Goal: Use online tool/utility: Use online tool/utility

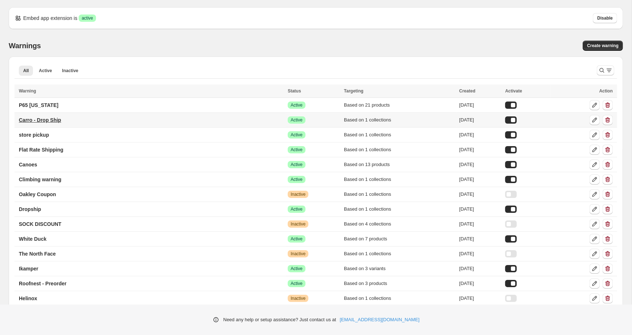
click at [45, 120] on p "Carro - Drop Ship" at bounding box center [40, 119] width 42 height 7
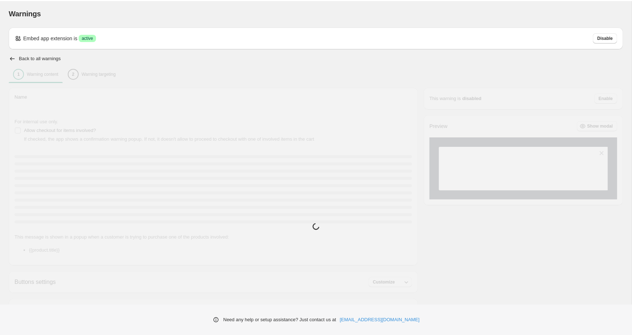
type input "**********"
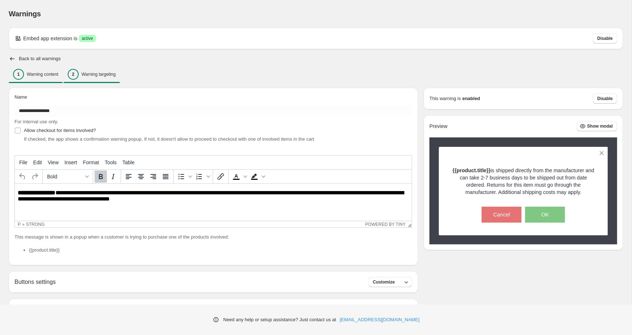
click at [103, 74] on p "Warning targeting" at bounding box center [99, 74] width 34 height 6
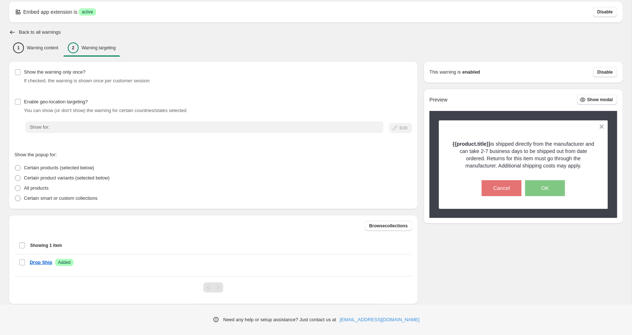
scroll to position [42, 0]
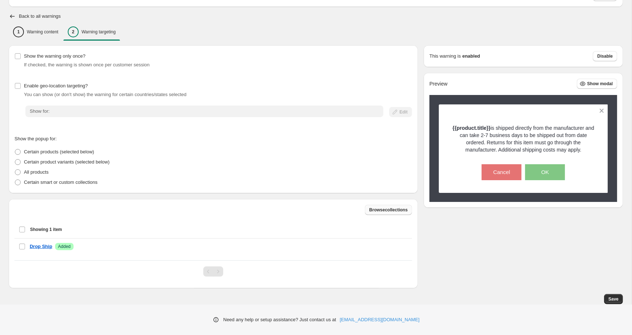
click at [375, 210] on span "Browse collections" at bounding box center [388, 210] width 38 height 6
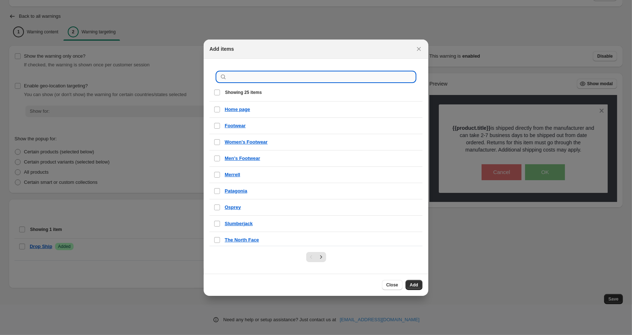
click at [251, 78] on input ":r20:" at bounding box center [321, 77] width 187 height 10
type input "*******"
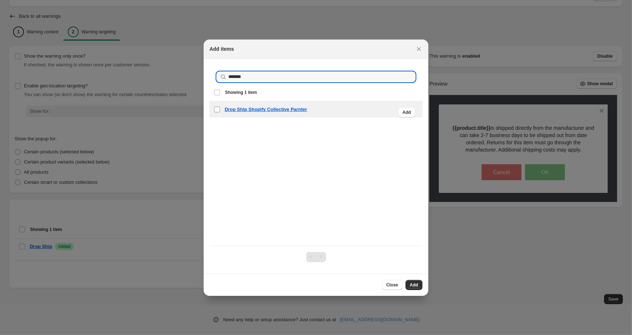
click at [217, 112] on span ":r20:" at bounding box center [217, 109] width 7 height 7
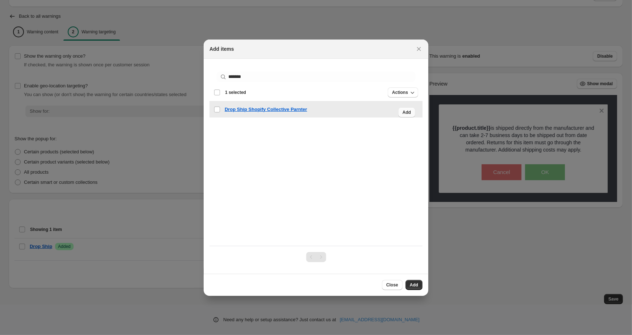
click at [406, 111] on span "Add" at bounding box center [406, 112] width 8 height 6
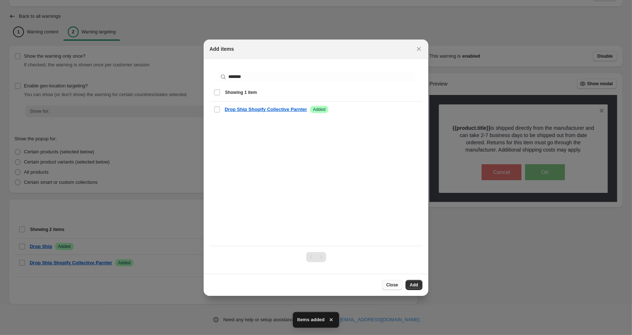
click at [390, 285] on span "Close" at bounding box center [392, 285] width 12 height 6
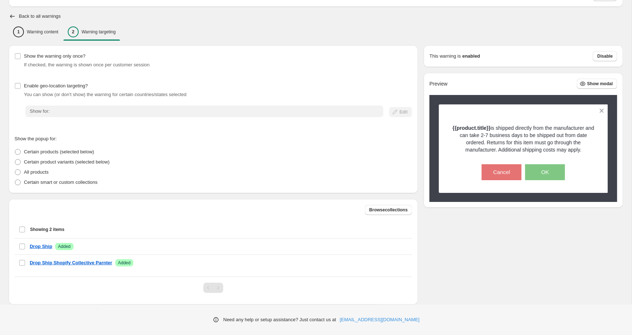
drag, startPoint x: 496, startPoint y: 127, endPoint x: 589, endPoint y: 147, distance: 95.6
click at [589, 147] on p "{{product.title}} is shipped directly from the manufacturer and can take 2-7 bu…" at bounding box center [523, 138] width 144 height 29
copy p "is shipped directly from the manufacturer and can take 2-7 business days to be …"
